Goal: Task Accomplishment & Management: Manage account settings

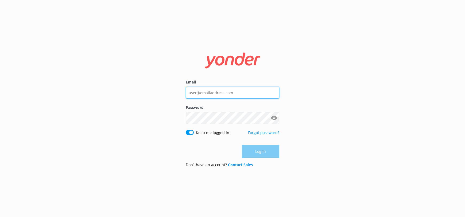
type input "[EMAIL_ADDRESS][DOMAIN_NAME]"
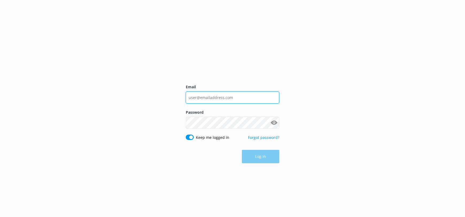
type input "[EMAIL_ADDRESS][DOMAIN_NAME]"
click at [266, 152] on div "Log in" at bounding box center [232, 156] width 93 height 13
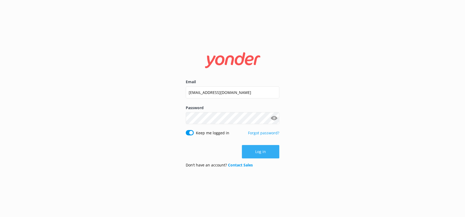
click at [250, 153] on button "Log in" at bounding box center [260, 151] width 37 height 13
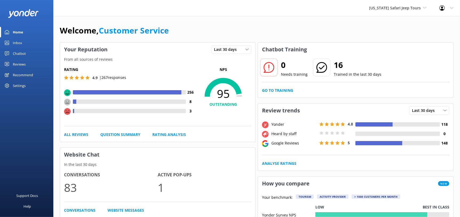
click at [16, 63] on div "Reviews" at bounding box center [19, 64] width 13 height 11
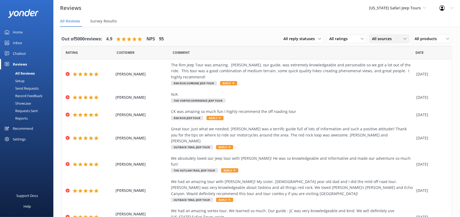
click at [385, 38] on span "All sources" at bounding box center [383, 39] width 23 height 6
click at [377, 84] on div "Google reviews" at bounding box center [392, 82] width 31 height 5
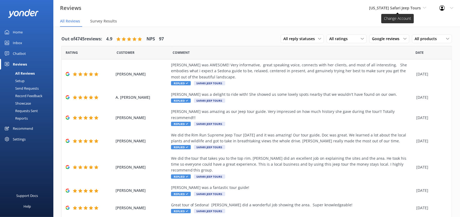
click at [395, 10] on span "Arizona Safari Jeep Tours" at bounding box center [395, 7] width 52 height 5
click at [402, 20] on link "Sedona Off-Road Center" at bounding box center [389, 22] width 53 height 13
